Goal: Task Accomplishment & Management: Use online tool/utility

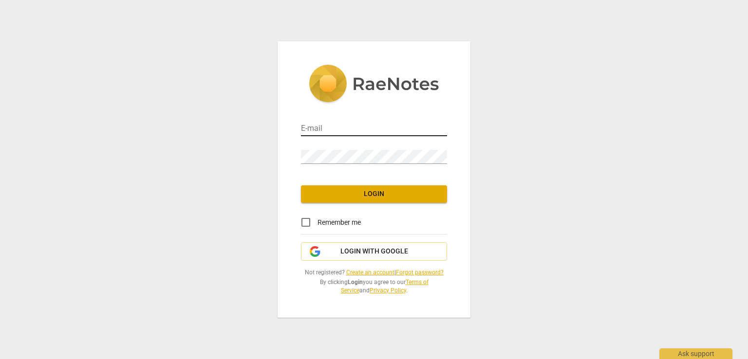
click at [352, 122] on input "email" at bounding box center [374, 129] width 146 height 14
click at [495, 230] on div "E-mail Password Login Remember me Login with Google Not registered? Create an a…" at bounding box center [374, 179] width 748 height 359
click at [414, 222] on div "Remember me" at bounding box center [374, 222] width 146 height 23
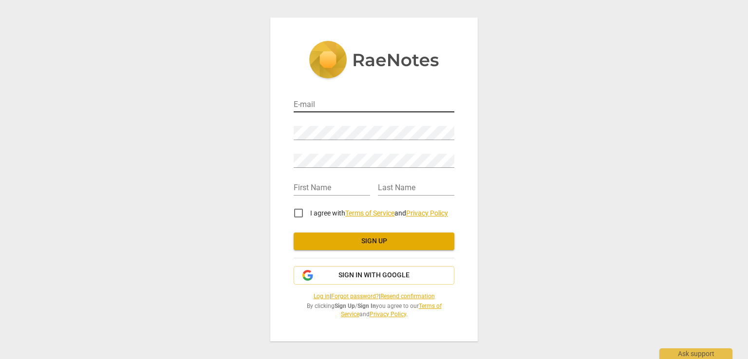
click at [361, 99] on input "email" at bounding box center [373, 105] width 161 height 14
click at [360, 106] on input "email" at bounding box center [373, 105] width 161 height 14
click at [530, 94] on div "E-mail Password Retype Password First Name Last Name I agree with Terms of Serv…" at bounding box center [374, 179] width 748 height 359
click at [382, 152] on div "Retype Password" at bounding box center [373, 157] width 161 height 22
drag, startPoint x: 350, startPoint y: 193, endPoint x: 348, endPoint y: 188, distance: 5.7
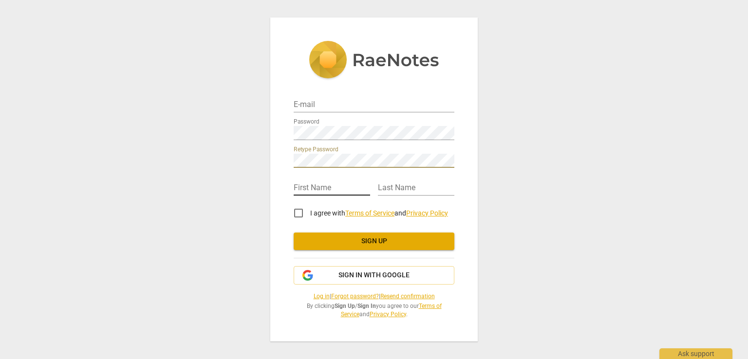
click at [348, 193] on input "text" at bounding box center [331, 189] width 76 height 14
click at [348, 188] on input "text" at bounding box center [331, 189] width 76 height 14
type input "Anna"
click at [412, 191] on input "text" at bounding box center [416, 189] width 76 height 14
type input "At"
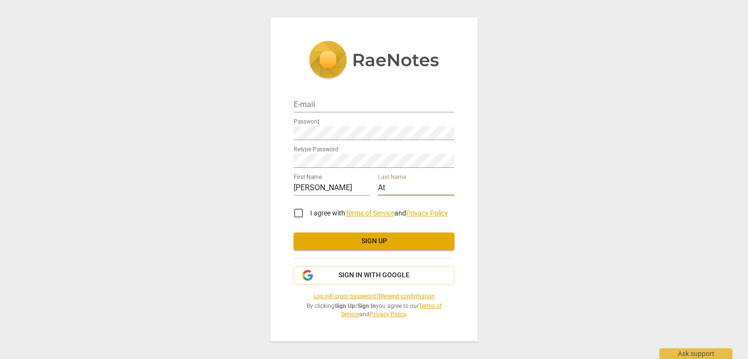
click at [296, 210] on input "I agree with Terms of Service and Privacy Policy" at bounding box center [298, 212] width 23 height 23
checkbox input "true"
click at [326, 107] on input "email" at bounding box center [373, 105] width 161 height 14
paste input "[EMAIL_ADDRESS][DOMAIN_NAME]"
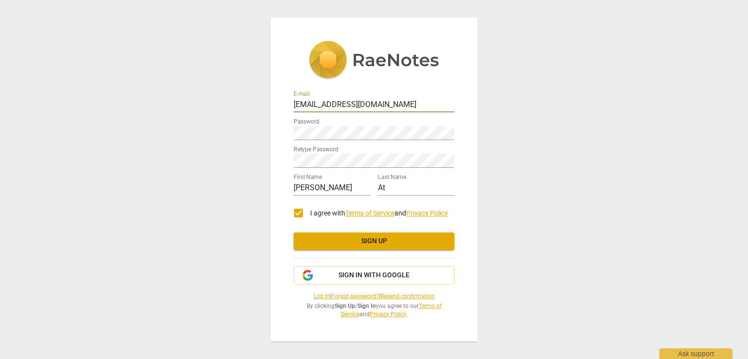
type input "[EMAIL_ADDRESS][DOMAIN_NAME]"
click at [382, 238] on span "Sign up" at bounding box center [373, 242] width 145 height 10
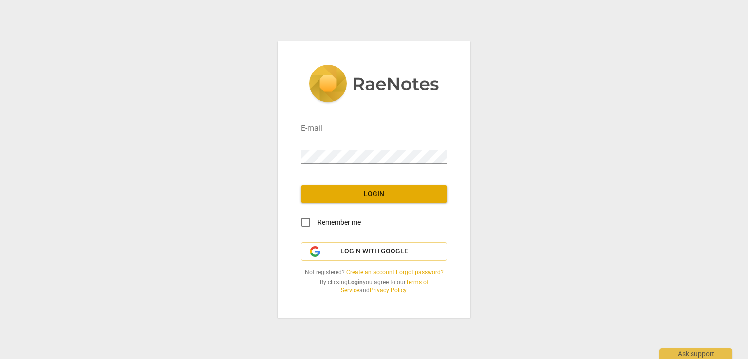
click at [393, 119] on div "E-mail" at bounding box center [374, 125] width 146 height 22
click at [395, 121] on div "E-mail" at bounding box center [374, 125] width 146 height 22
click at [401, 126] on input "email" at bounding box center [374, 129] width 146 height 14
type input "[EMAIL_ADDRESS][DOMAIN_NAME]"
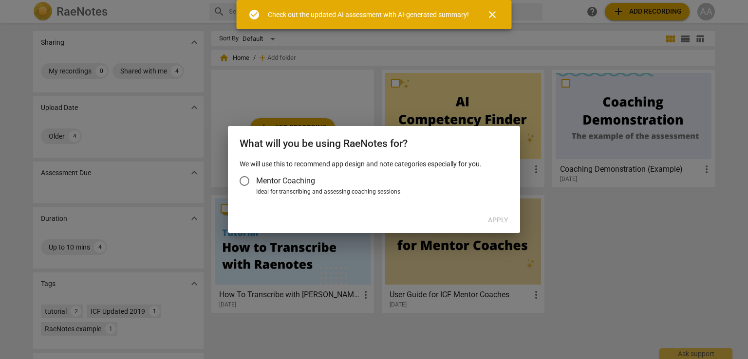
click at [295, 191] on div "Ideal for transcribing and assessing coaching sessions" at bounding box center [380, 192] width 249 height 9
click at [0, 0] on input "Ideal for transcribing and assessing coaching sessions" at bounding box center [0, 0] width 0 height 0
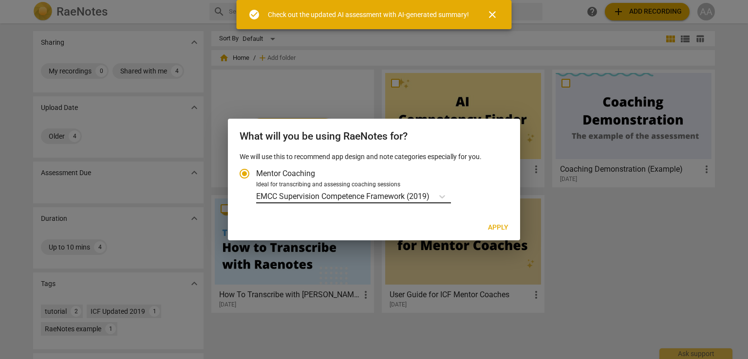
click at [429, 198] on p "EMCC Supervision Competence Framework (2019)" at bounding box center [342, 196] width 173 height 11
click at [0, 0] on input "Ideal for transcribing and assessing coaching sessions EMCC Supervision Compete…" at bounding box center [0, 0] width 0 height 0
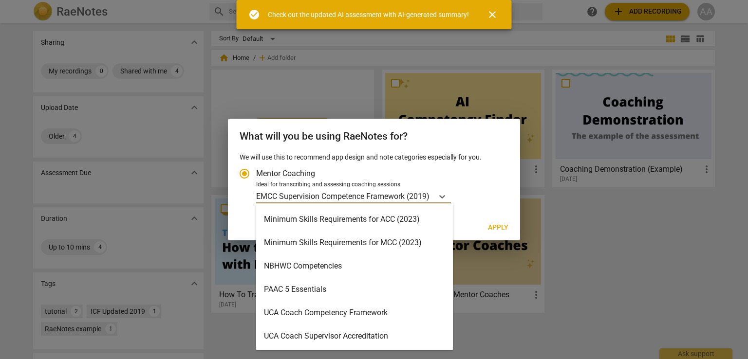
scroll to position [160, 0]
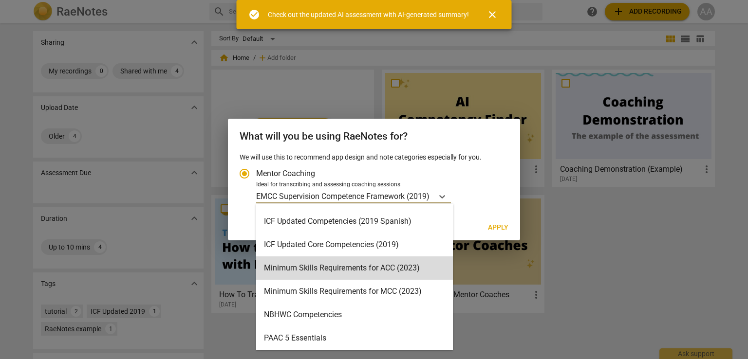
drag, startPoint x: 391, startPoint y: 272, endPoint x: 392, endPoint y: 265, distance: 6.9
click at [391, 272] on div "Minimum Skills Requirements for ACC (2023)" at bounding box center [354, 267] width 197 height 23
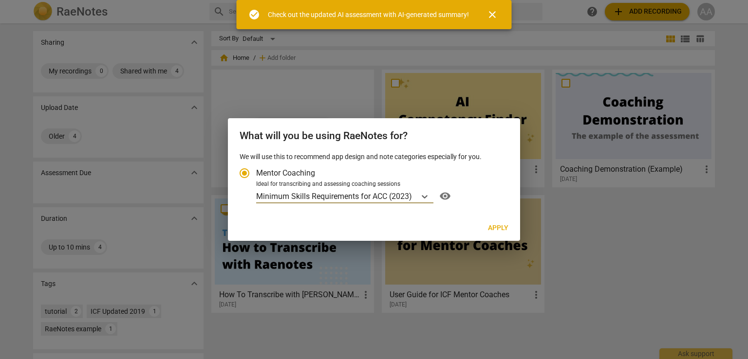
click at [507, 223] on span "Apply" at bounding box center [498, 228] width 20 height 10
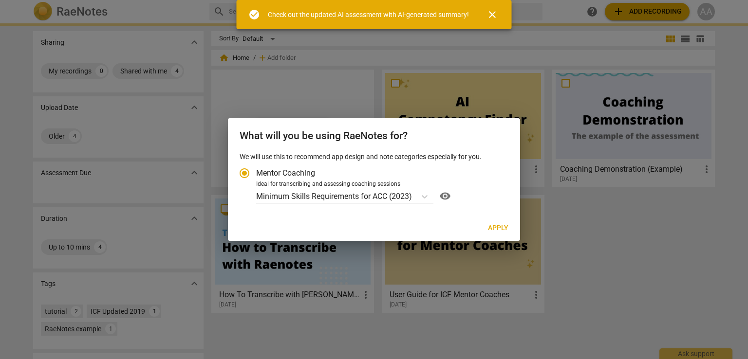
radio input "false"
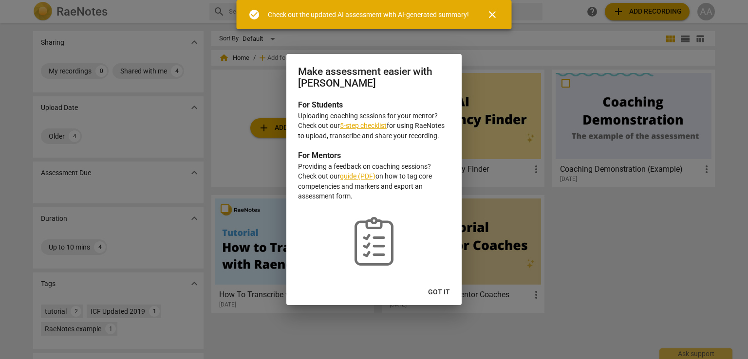
click at [493, 16] on span "close" at bounding box center [492, 15] width 12 height 12
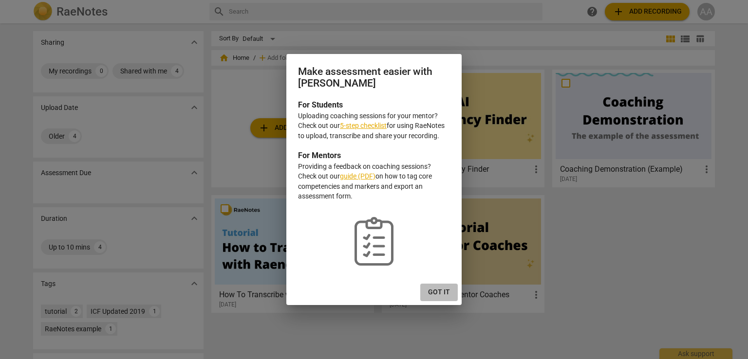
click at [439, 296] on span "Got it" at bounding box center [439, 293] width 22 height 10
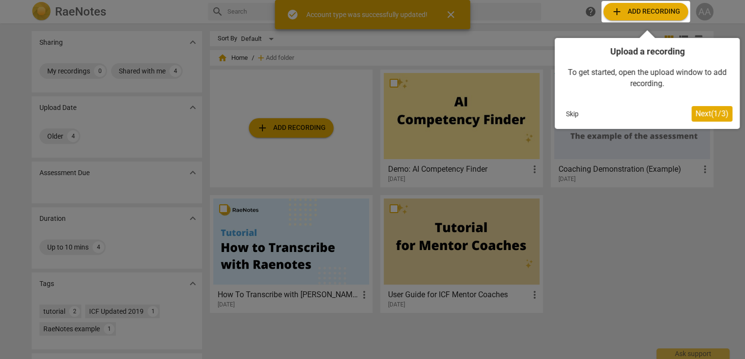
click at [322, 127] on div at bounding box center [372, 179] width 745 height 359
click at [701, 114] on span "Next ( 1 / 3 )" at bounding box center [711, 113] width 33 height 9
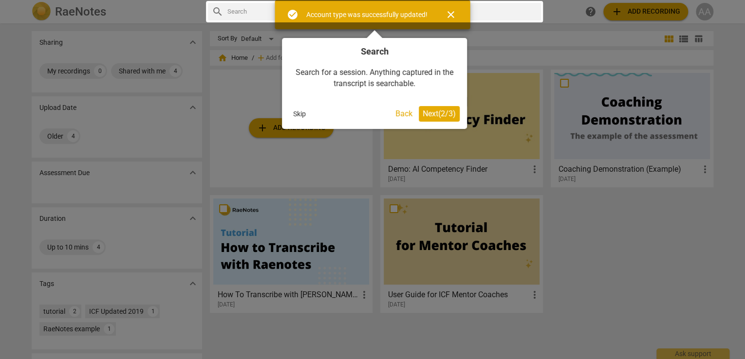
click at [702, 114] on div at bounding box center [372, 179] width 745 height 359
click at [419, 115] on button "Next ( 2 / 3 )" at bounding box center [439, 114] width 41 height 16
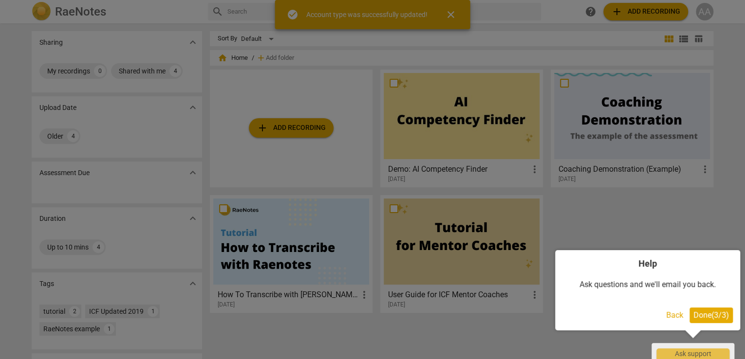
click at [718, 312] on span "Done ( 3 / 3 )" at bounding box center [711, 315] width 36 height 9
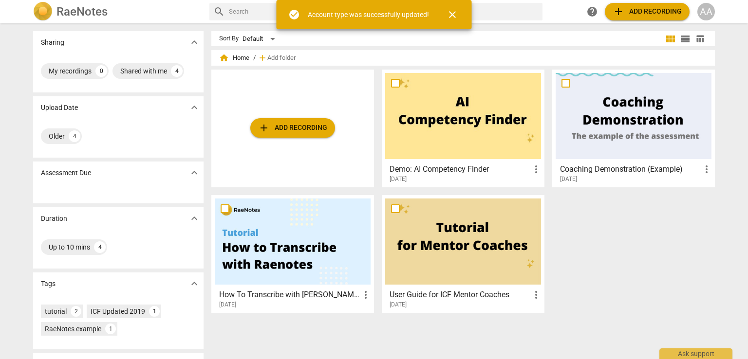
click at [304, 133] on span "add Add recording" at bounding box center [292, 128] width 69 height 12
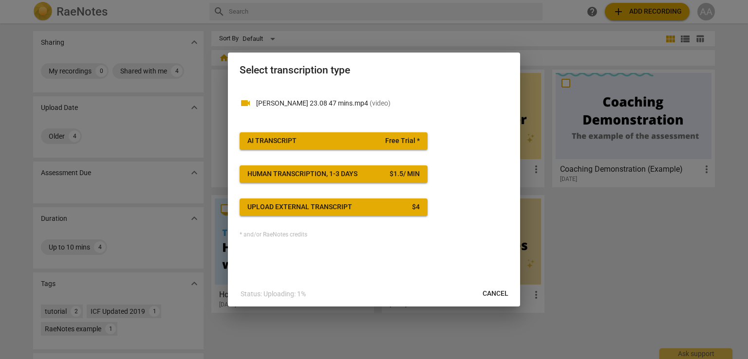
click at [377, 142] on span "AI Transcript Free Trial *" at bounding box center [333, 141] width 172 height 10
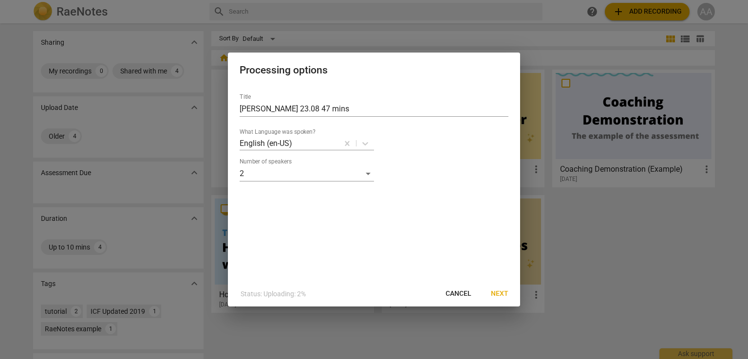
click at [376, 141] on div "What Language was spoken? English (en-US)" at bounding box center [373, 139] width 269 height 22
click at [503, 296] on span "Next" at bounding box center [500, 294] width 18 height 10
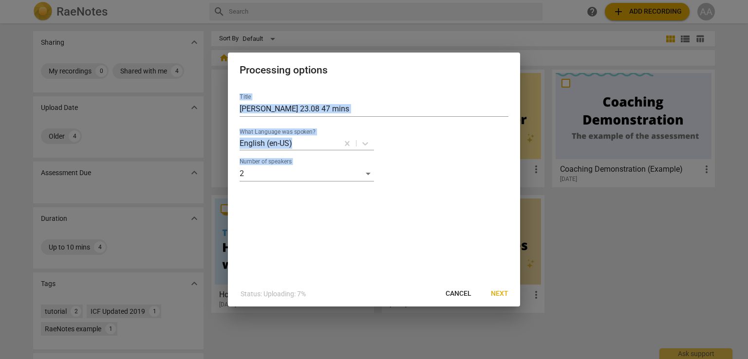
click at [503, 281] on div "Title Mary 23.08 47 mins What Language was spoken? English (en-US) Number of sp…" at bounding box center [374, 184] width 292 height 196
